Goal: Communication & Community: Connect with others

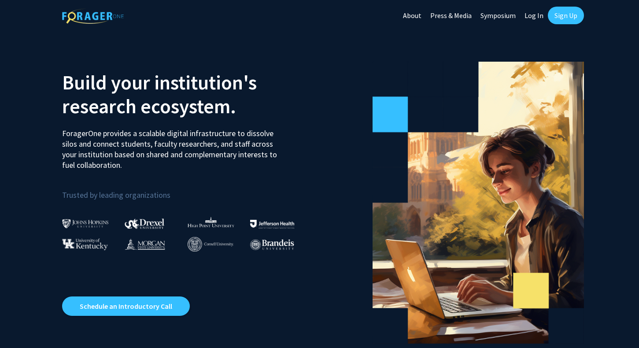
click at [537, 17] on link "Log In" at bounding box center [534, 15] width 28 height 31
select select
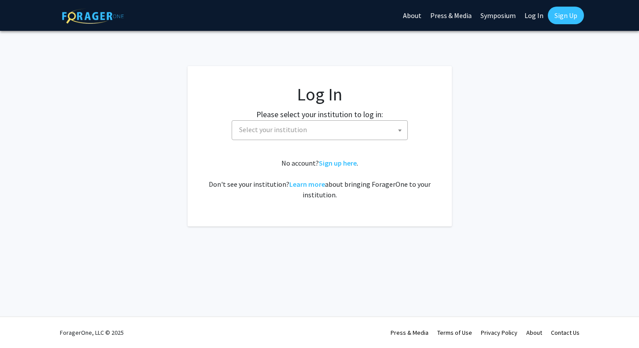
click at [288, 133] on span "Select your institution" at bounding box center [273, 129] width 68 height 9
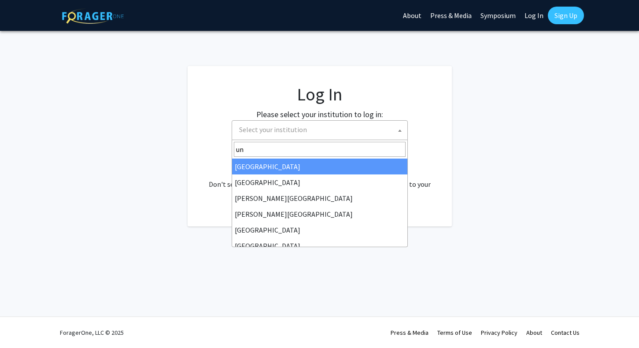
type input "u"
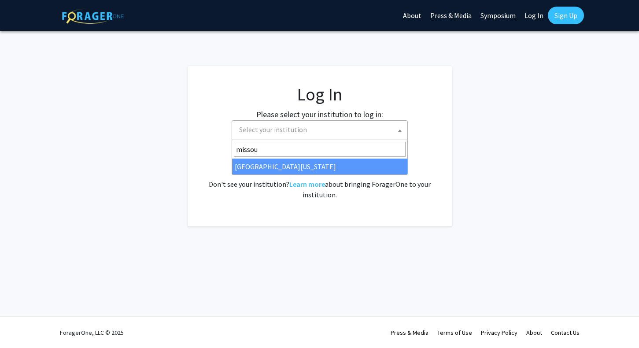
type input "missour"
select select "33"
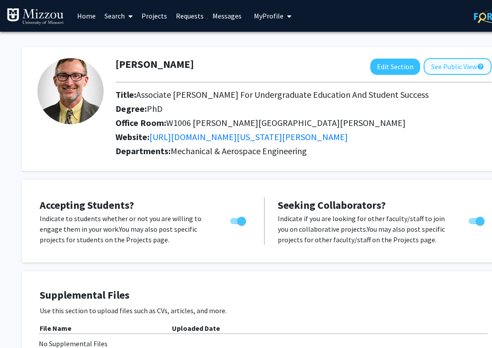
click at [457, 66] on button "See Public View help" at bounding box center [457, 66] width 68 height 17
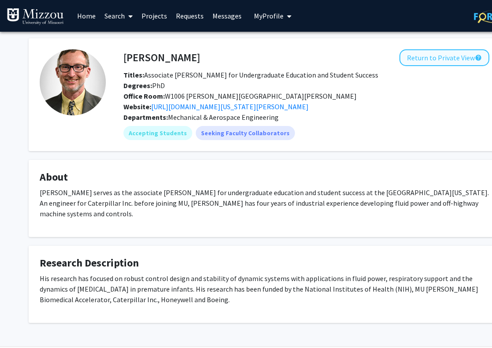
click at [434, 58] on button "Return to Private View help" at bounding box center [444, 57] width 90 height 17
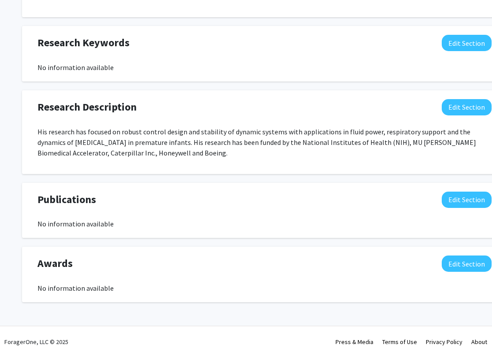
scroll to position [473, 0]
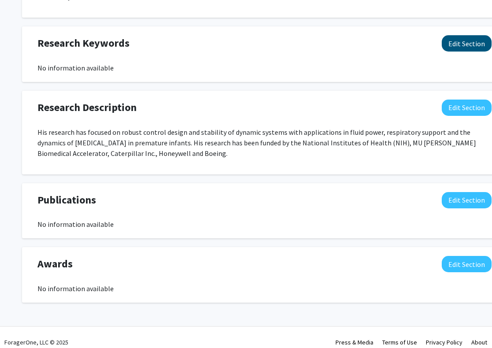
click at [457, 35] on button "Edit Section" at bounding box center [467, 43] width 50 height 16
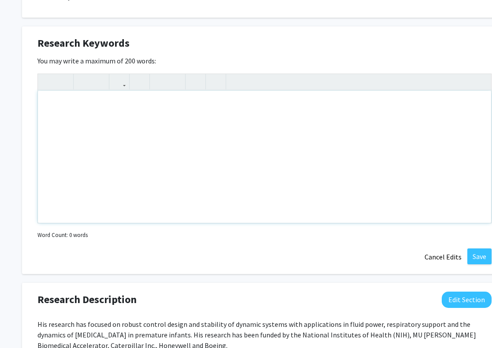
click at [182, 114] on div "Note to users with screen readers: Please deactivate our accessibility plugin f…" at bounding box center [264, 157] width 453 height 132
type textarea "Respiratory support, automatic control, robust control, medical devices."
click at [482, 249] on button "Save" at bounding box center [479, 257] width 24 height 16
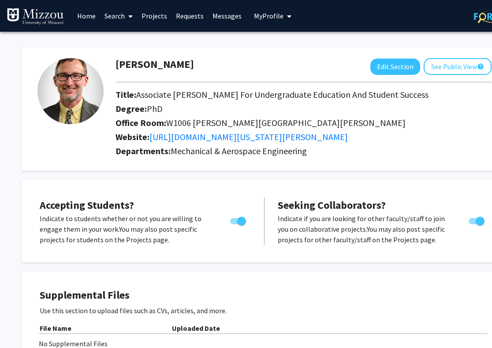
scroll to position [0, 0]
click at [120, 17] on link "Search" at bounding box center [118, 15] width 37 height 31
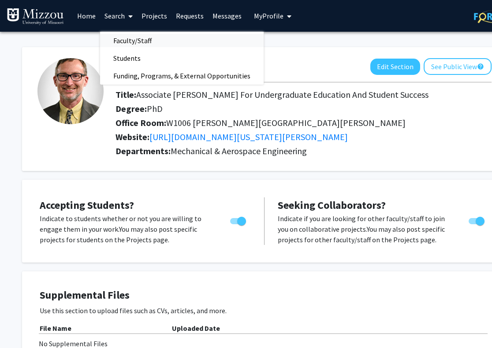
click at [133, 41] on span "Faculty/Staff" at bounding box center [132, 41] width 65 height 18
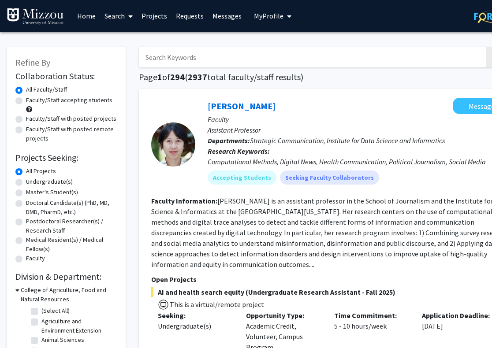
click at [185, 61] on input "Search Keywords" at bounding box center [312, 57] width 346 height 20
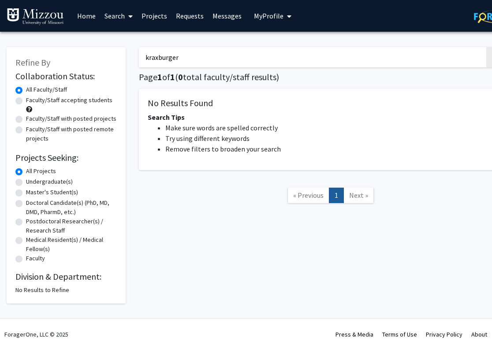
drag, startPoint x: 184, startPoint y: 60, endPoint x: 115, endPoint y: 59, distance: 69.6
click at [115, 59] on div "Refine By Collaboration Status: Collaboration Status All Faculty/Staff Collabor…" at bounding box center [264, 170] width 529 height 265
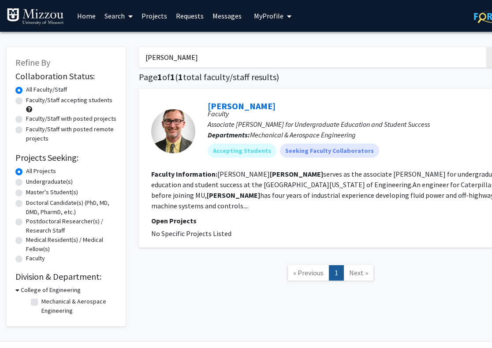
drag, startPoint x: 177, startPoint y: 59, endPoint x: 119, endPoint y: 58, distance: 58.2
click at [119, 58] on div "Refine By Collaboration Status: Collaboration Status All Faculty/Staff Collabor…" at bounding box center [264, 182] width 529 height 288
type input "kraxberger"
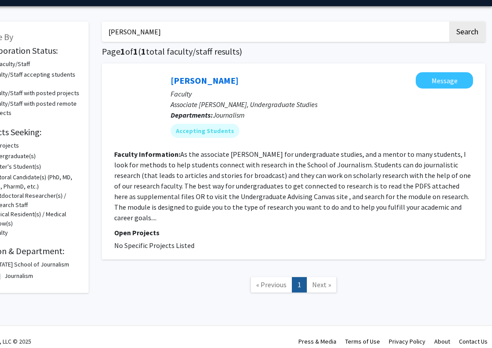
scroll to position [25, 37]
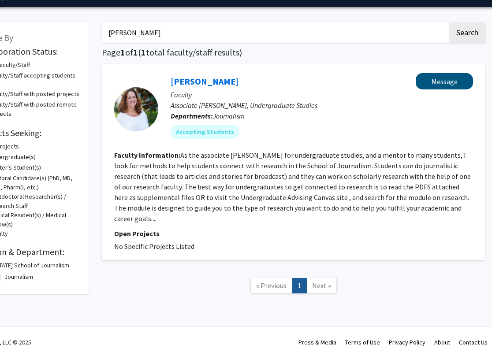
click at [450, 83] on button "Message" at bounding box center [444, 81] width 57 height 16
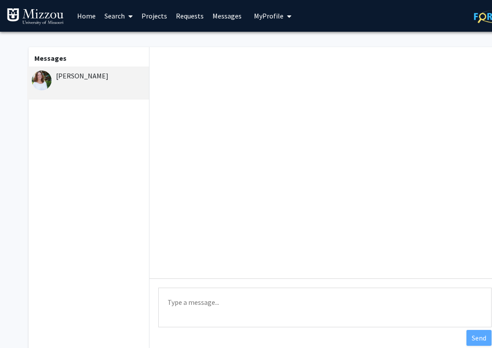
click at [186, 302] on textarea "Type a message" at bounding box center [324, 308] width 333 height 40
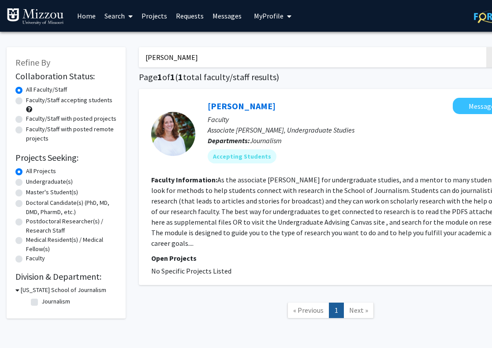
drag, startPoint x: 184, startPoint y: 63, endPoint x: 123, endPoint y: 66, distance: 61.8
click at [123, 66] on div "Refine By Collaboration Status: Collaboration Status All Faculty/Staff Collabor…" at bounding box center [264, 187] width 529 height 298
drag, startPoint x: 180, startPoint y: 60, endPoint x: 140, endPoint y: 60, distance: 40.1
click at [140, 60] on input "kraxberger" at bounding box center [312, 57] width 346 height 20
type input "fales"
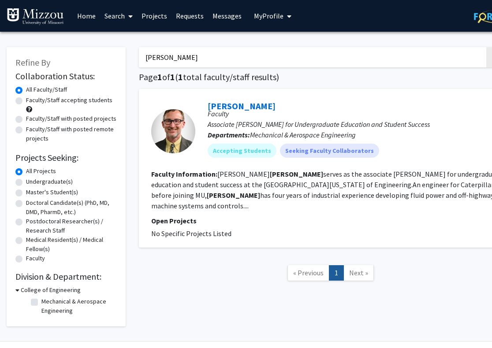
click at [262, 15] on span "My Profile" at bounding box center [269, 15] width 30 height 9
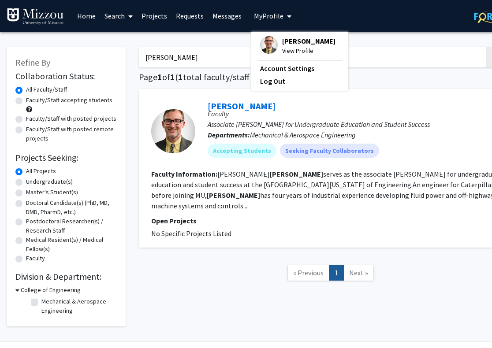
click at [294, 52] on span "View Profile" at bounding box center [308, 51] width 53 height 10
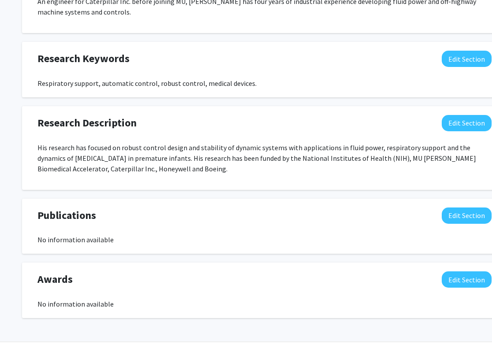
scroll to position [458, 0]
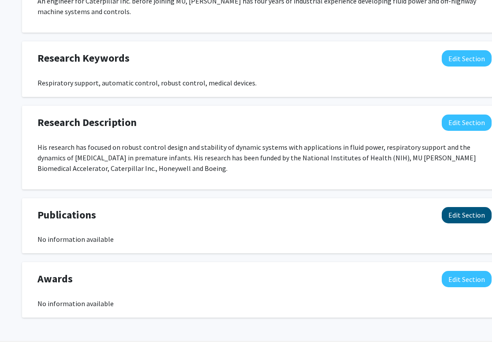
click at [472, 207] on button "Edit Section" at bounding box center [467, 215] width 50 height 16
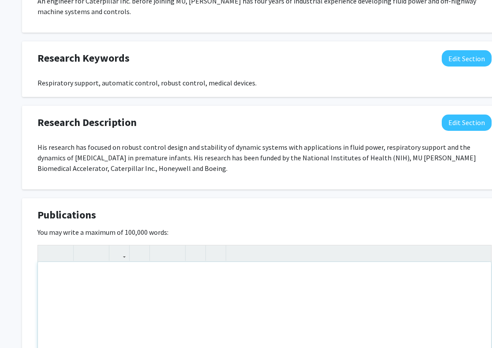
click at [86, 264] on div "Note to users with screen readers: Please deactivate our accessibility plugin f…" at bounding box center [264, 328] width 453 height 132
paste div "Note to users with screen readers: Please deactivate our accessibility plugin f…"
type textarea "<p>https://scholar.google.com/citations?hl=en&amp;authuser=1&amp;user=DrYPEWIAA…"
click at [278, 271] on p "https://scholar.google.com/citations?hl=en&authuser=1&user=DrYPEWIAAAAJ" at bounding box center [264, 276] width 435 height 11
type textarea "<p>https://scholar.google.com/citations?hl=en&amp;authuser=1&amp;user=DrYPEWIAA…"
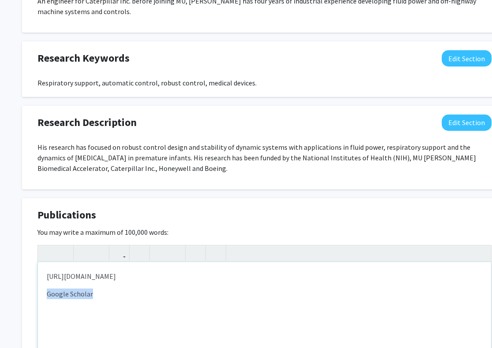
drag, startPoint x: 91, startPoint y: 286, endPoint x: 41, endPoint y: 286, distance: 49.8
click at [41, 286] on div "https://scholar.google.com/citations?hl=en&authuser=1&user=DrYPEWIAAAAJ Google …" at bounding box center [264, 328] width 453 height 132
click at [119, 246] on icon "button" at bounding box center [118, 253] width 7 height 15
click at [124, 313] on div "https://scholar.google.com/citations?hl=en&authuser=1&user=DrYPEWIAAAAJ Google …" at bounding box center [264, 328] width 453 height 132
drag, startPoint x: 46, startPoint y: 266, endPoint x: 275, endPoint y: 264, distance: 229.1
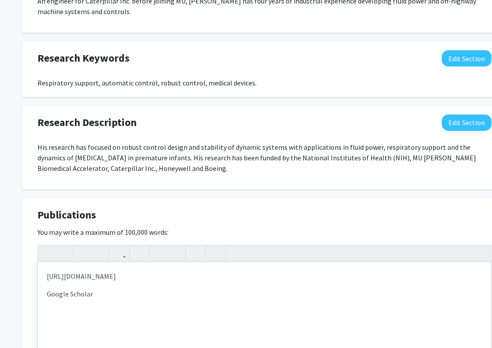
click at [275, 264] on div "https://scholar.google.com/citations?hl=en&authuser=1&user=DrYPEWIAAAAJ Google …" at bounding box center [264, 328] width 453 height 132
copy p "https://scholar.google.com/citations?hl=en&authuser=1&user=DrYPEWIAAAAJ"
click at [56, 289] on p "Google Scholar" at bounding box center [264, 294] width 435 height 11
drag, startPoint x: 47, startPoint y: 286, endPoint x: 102, endPoint y: 286, distance: 55.1
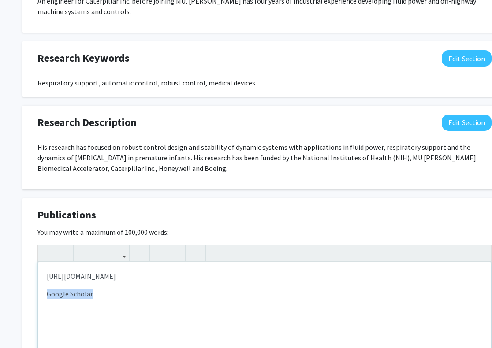
click at [102, 289] on p "Google Scholar" at bounding box center [264, 294] width 435 height 11
click at [119, 246] on icon "button" at bounding box center [118, 253] width 7 height 15
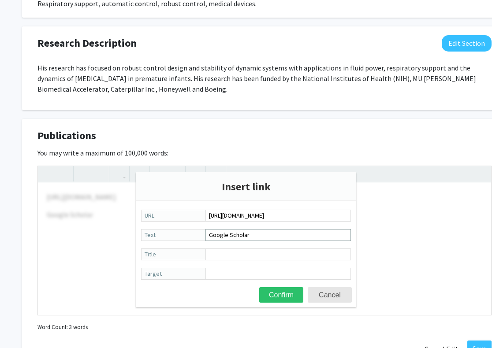
scroll to position [540, 0]
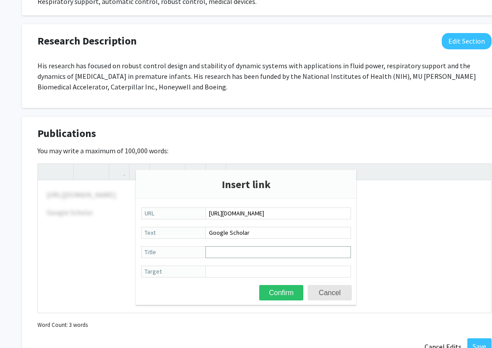
type input "https://scholar.google.com/citations?hl=en&authuser=1&user=DrYPEWIAAAAJ"
click at [231, 252] on input "Title" at bounding box center [277, 252] width 145 height 12
click at [279, 292] on button "Confirm" at bounding box center [281, 292] width 44 height 15
type textarea "<p>https://scholar.google.com/citations?hl=en&amp;authuser=1&amp;user=DrYPEWIAA…"
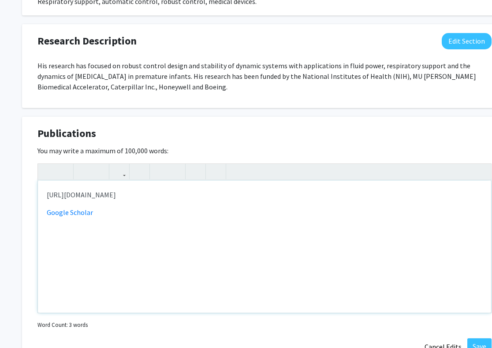
click at [98, 226] on div "https://scholar.google.com/citations?hl=en&authuser=1&user=DrYPEWIAAAAJ Google …" at bounding box center [264, 247] width 453 height 132
drag, startPoint x: 284, startPoint y: 187, endPoint x: 16, endPoint y: 191, distance: 268.4
click at [483, 338] on button "Save" at bounding box center [479, 346] width 24 height 16
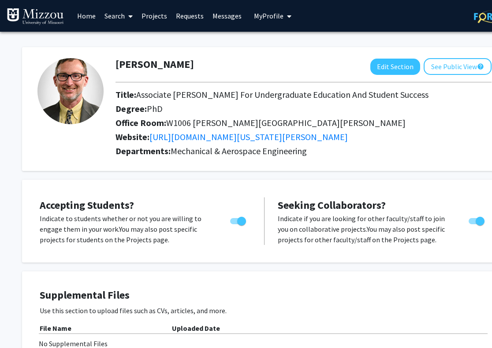
scroll to position [0, 0]
click at [223, 18] on link "Messages" at bounding box center [227, 15] width 38 height 31
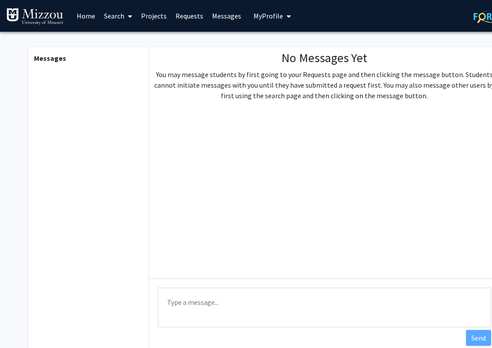
scroll to position [0, 0]
click at [112, 19] on link "Search" at bounding box center [118, 15] width 37 height 31
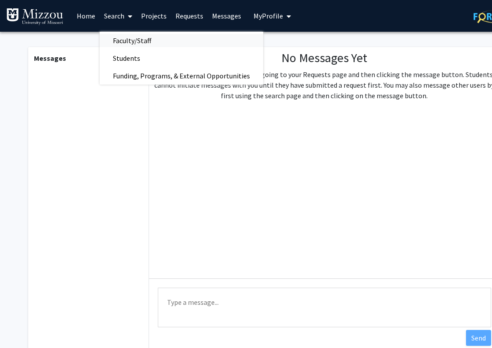
click at [134, 44] on span "Faculty/Staff" at bounding box center [132, 41] width 65 height 18
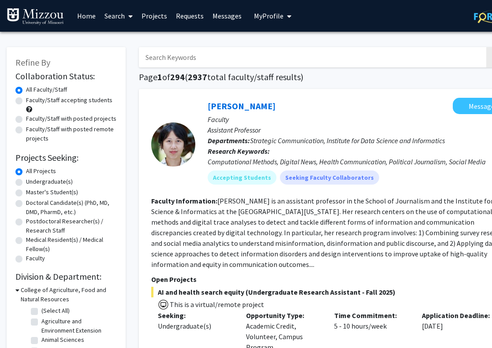
click at [196, 57] on input "Search Keywords" at bounding box center [312, 57] width 346 height 20
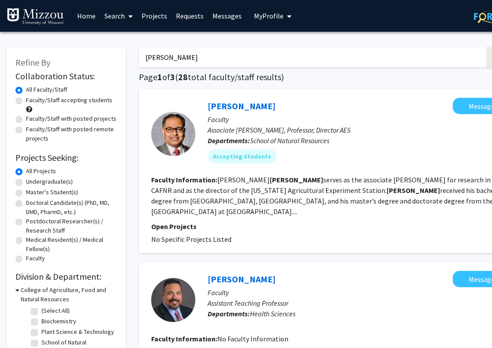
click at [146, 60] on input "Jose" at bounding box center [312, 57] width 346 height 20
type input "Chris Jose"
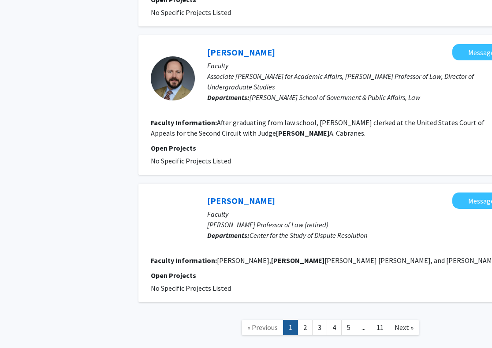
scroll to position [1287, 0]
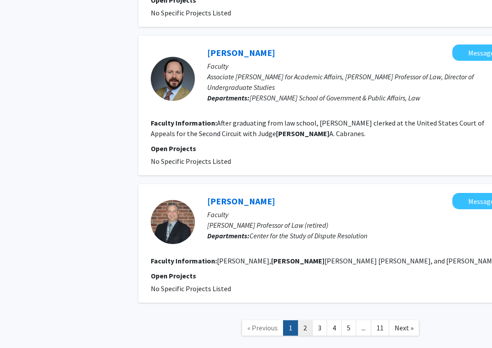
click at [304, 320] on link "2" at bounding box center [304, 327] width 15 height 15
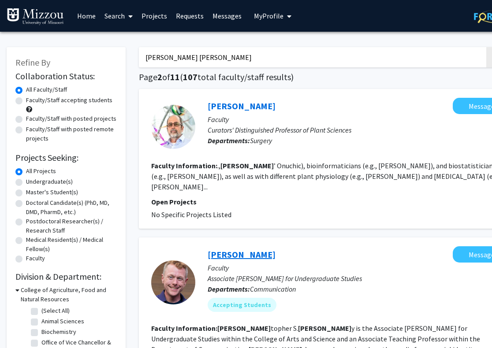
click at [252, 249] on link "[PERSON_NAME]" at bounding box center [242, 254] width 68 height 11
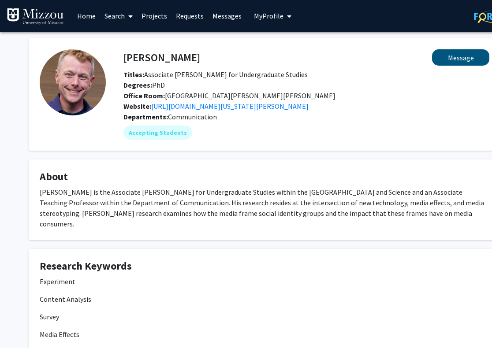
click at [461, 56] on button "Message" at bounding box center [460, 57] width 57 height 16
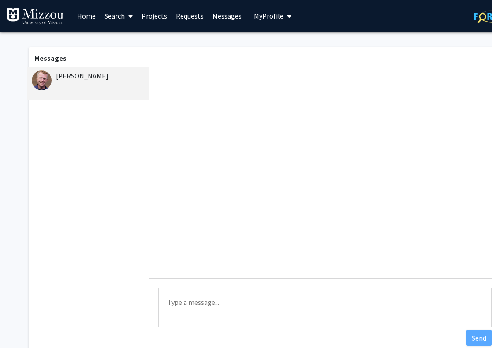
click at [189, 302] on textarea "Type a message" at bounding box center [324, 308] width 333 height 40
type textarea "Hi Dr. [PERSON_NAME]! Are you interested in collaborating?"
click at [481, 338] on button "Send" at bounding box center [478, 338] width 25 height 16
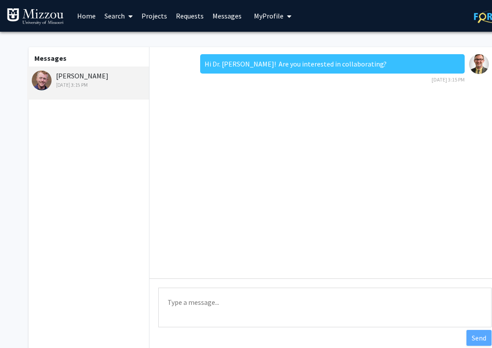
click at [228, 17] on link "Messages" at bounding box center [227, 15] width 38 height 31
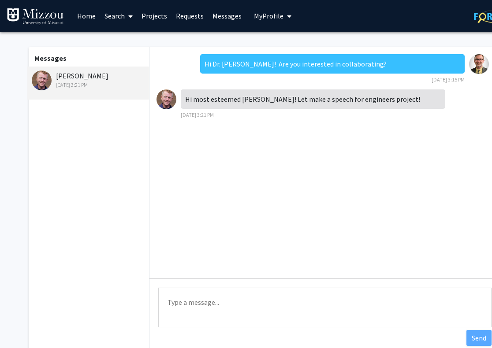
click at [263, 18] on span "My Profile" at bounding box center [269, 15] width 30 height 9
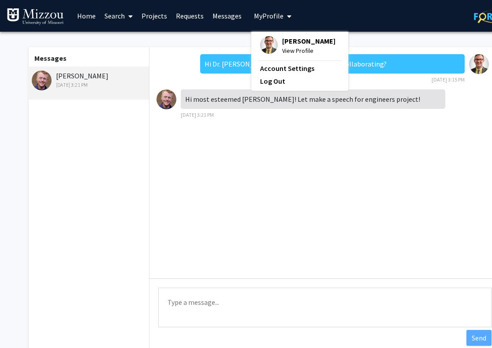
click at [290, 52] on span "View Profile" at bounding box center [308, 51] width 53 height 10
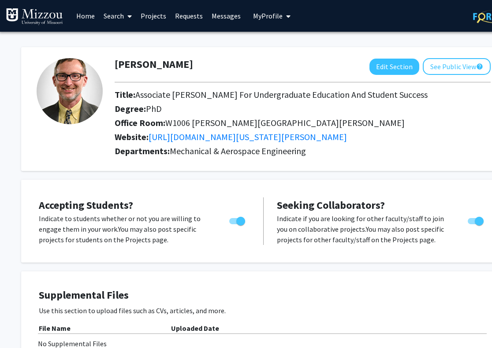
scroll to position [0, 1]
click at [335, 208] on span "Seeking Collaborators?" at bounding box center [331, 205] width 108 height 14
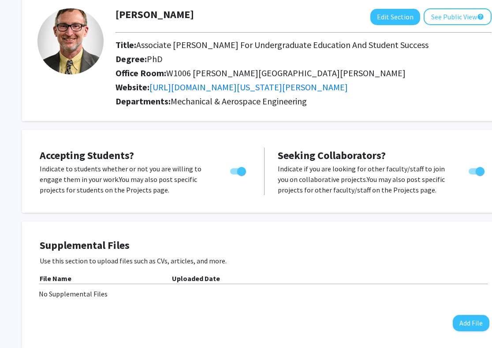
scroll to position [51, 0]
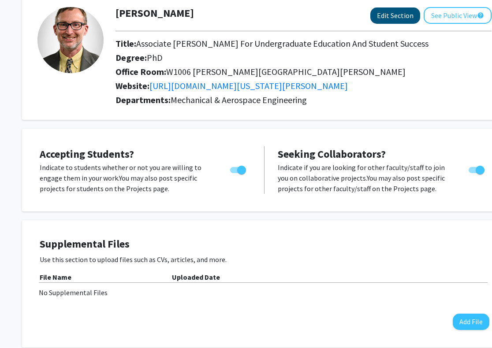
click at [393, 17] on button "Edit Section" at bounding box center [395, 15] width 50 height 16
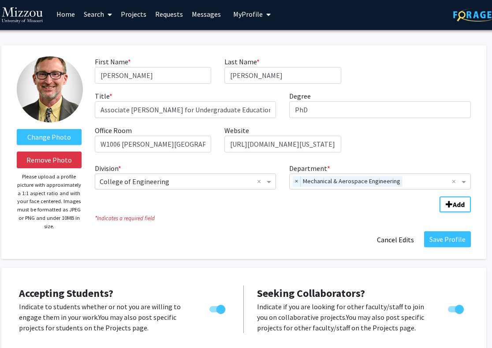
scroll to position [2, 22]
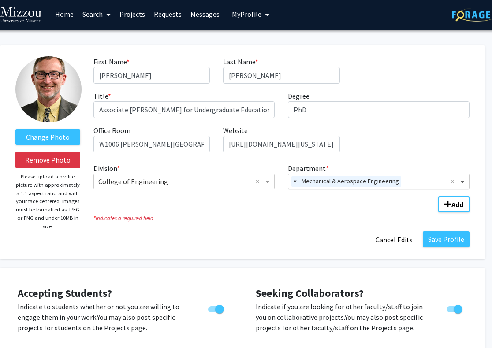
click at [463, 181] on span "Department" at bounding box center [463, 181] width 11 height 11
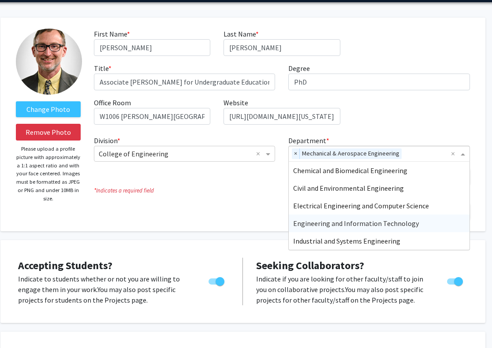
scroll to position [31, 22]
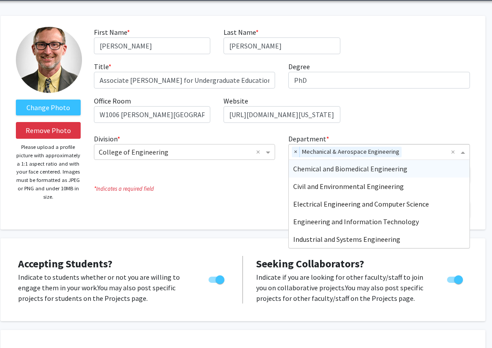
click at [256, 187] on icon "* Indicates a required field" at bounding box center [282, 189] width 376 height 8
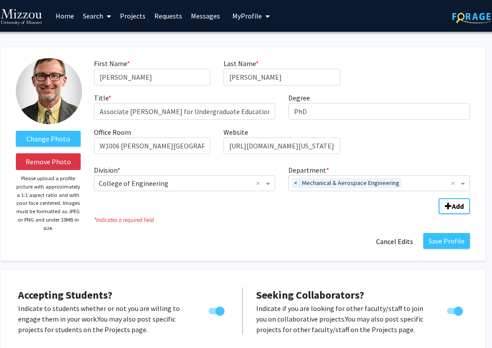
scroll to position [0, 22]
click at [199, 18] on link "Messages" at bounding box center [205, 15] width 38 height 31
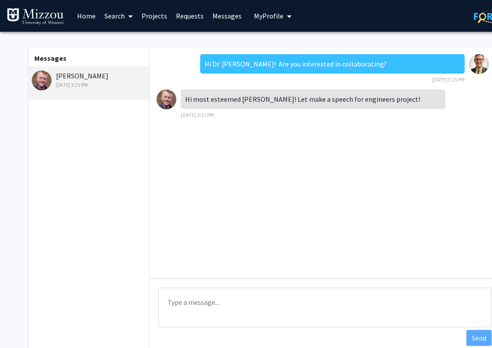
click at [193, 304] on textarea "Type a message" at bounding box center [324, 308] width 333 height 40
type textarea "Awesome!"
click at [474, 337] on button "Send" at bounding box center [478, 338] width 25 height 16
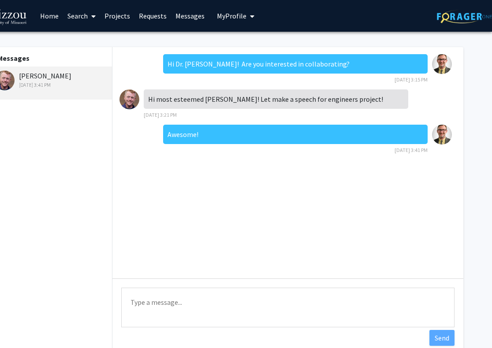
scroll to position [0, 37]
